Goal: Task Accomplishment & Management: Manage account settings

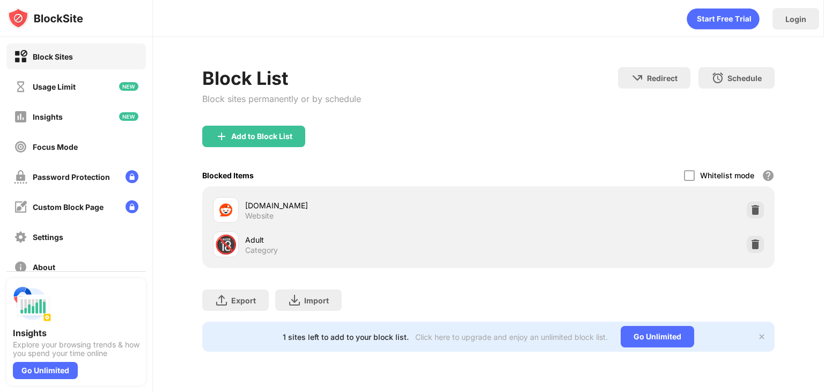
click at [747, 210] on div "[DOMAIN_NAME] Website" at bounding box center [488, 210] width 559 height 34
click at [748, 210] on div at bounding box center [755, 209] width 17 height 17
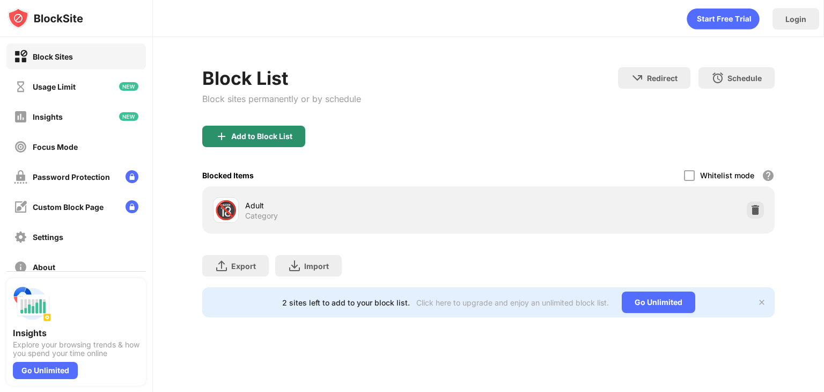
click at [286, 134] on div "Add to Block List" at bounding box center [261, 136] width 61 height 9
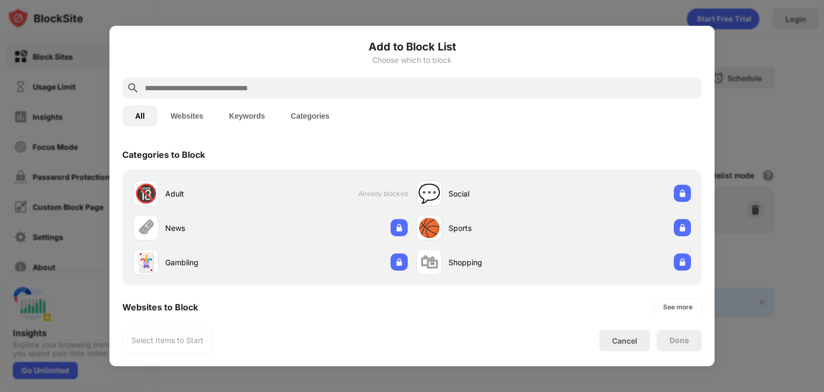
click at [244, 114] on button "Keywords" at bounding box center [247, 115] width 62 height 21
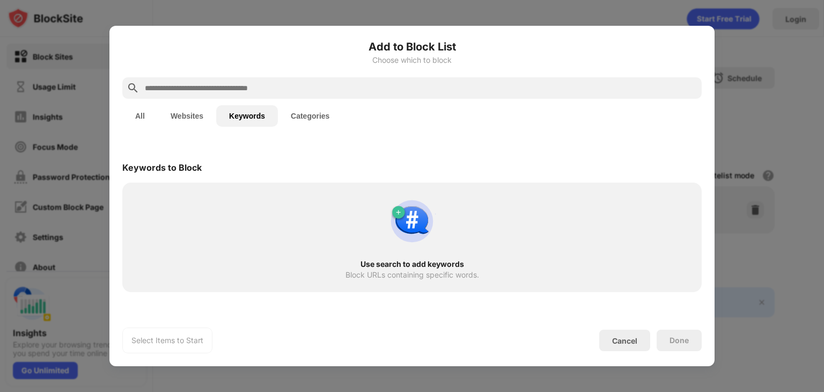
click at [240, 90] on input "text" at bounding box center [420, 88] width 553 height 13
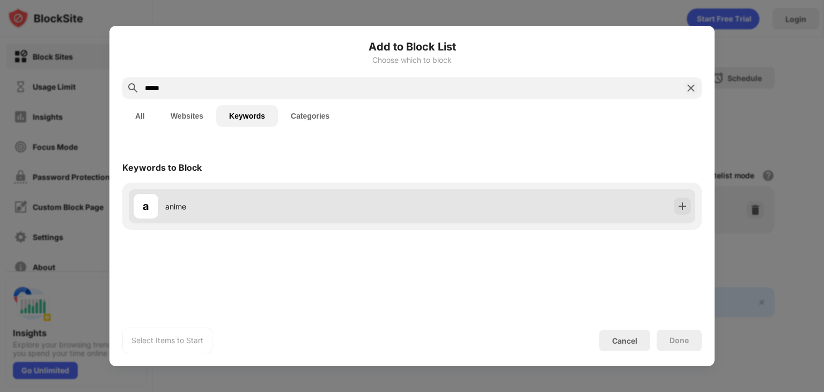
type input "*****"
click at [297, 195] on div "a anime" at bounding box center [272, 206] width 279 height 26
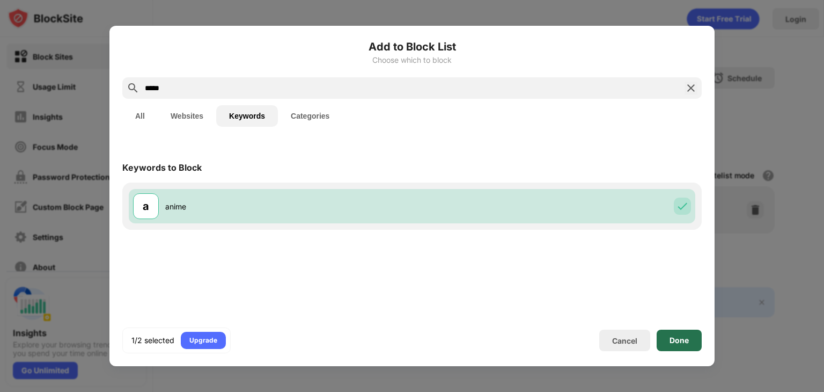
click at [671, 344] on div "Done" at bounding box center [678, 339] width 45 height 21
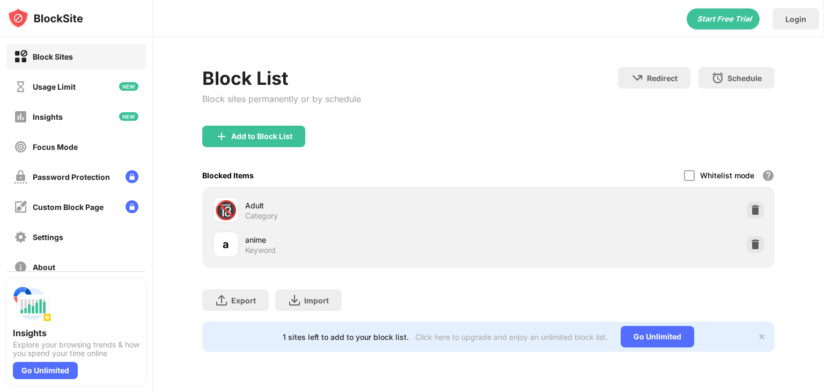
drag, startPoint x: 56, startPoint y: 372, endPoint x: 135, endPoint y: 362, distance: 80.0
click at [162, 359] on div "Block Sites Usage Limit Insights Focus Mode Password Protection Custom Block Pa…" at bounding box center [412, 196] width 824 height 392
drag, startPoint x: 64, startPoint y: 372, endPoint x: 10, endPoint y: 328, distance: 70.2
click at [10, 328] on div "Insights Explore your browsing trends & how you spend your time online Go Unlim…" at bounding box center [75, 331] width 139 height 107
click at [42, 361] on div "Go Unlimited" at bounding box center [45, 369] width 65 height 17
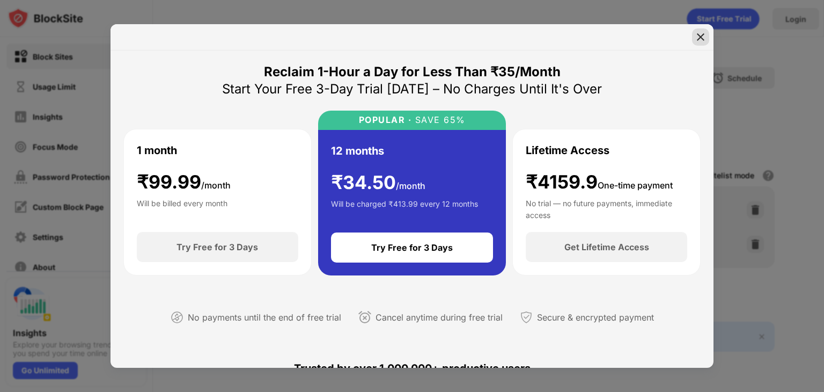
click at [702, 30] on div at bounding box center [700, 36] width 17 height 17
